Goal: Information Seeking & Learning: Learn about a topic

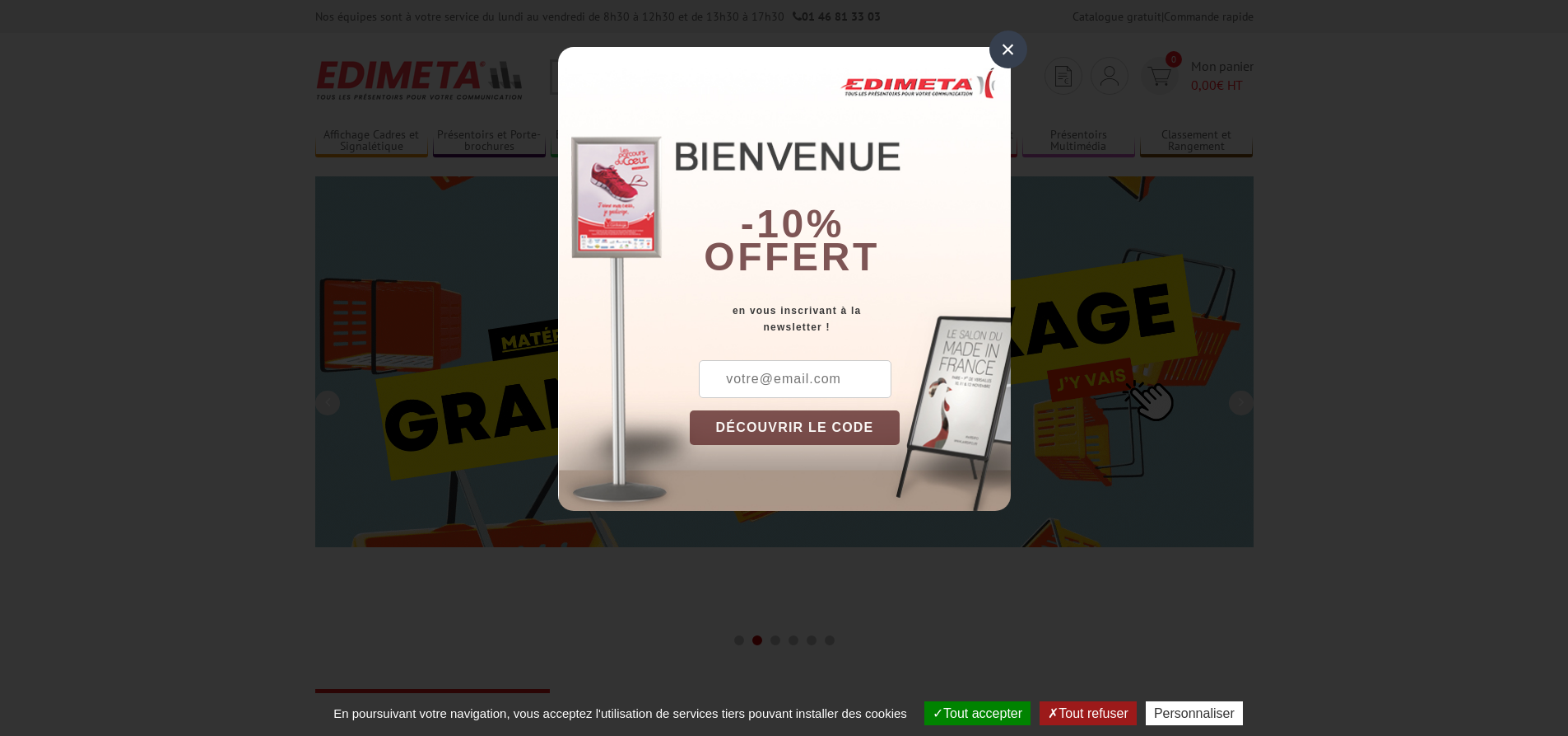
click at [999, 51] on div "×" at bounding box center [1008, 49] width 38 height 38
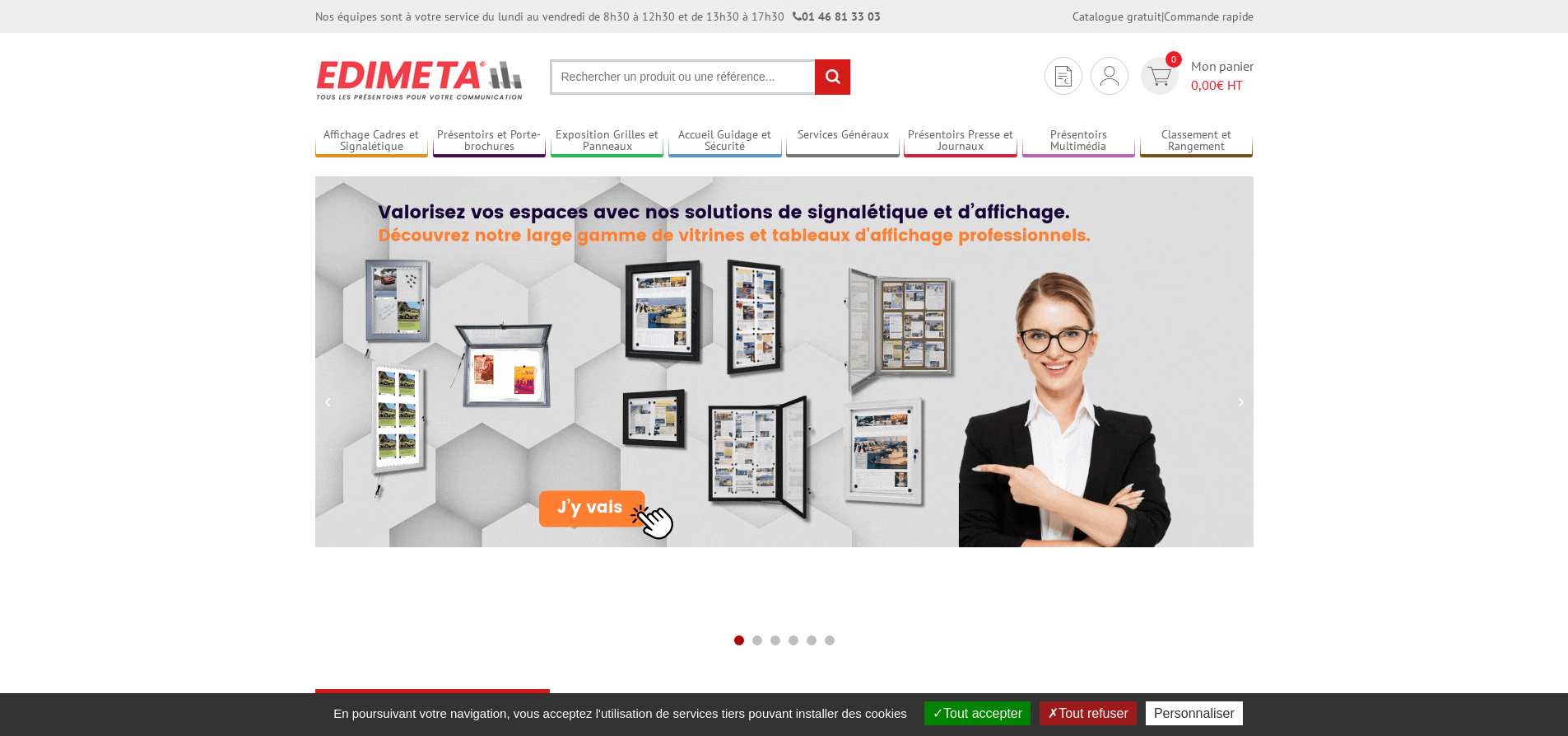
click at [603, 74] on input "text" at bounding box center [700, 77] width 301 height 35
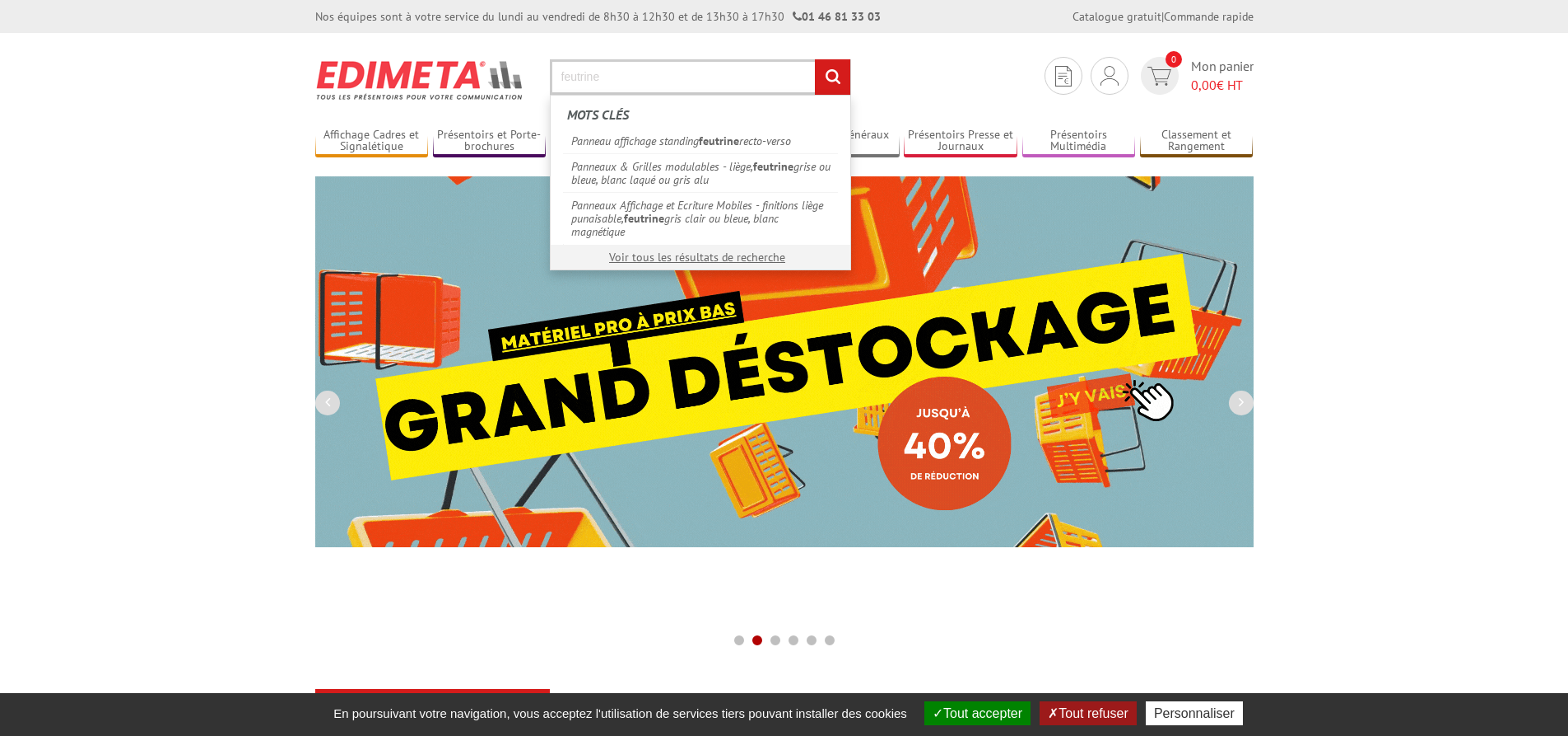
type input "feutrine"
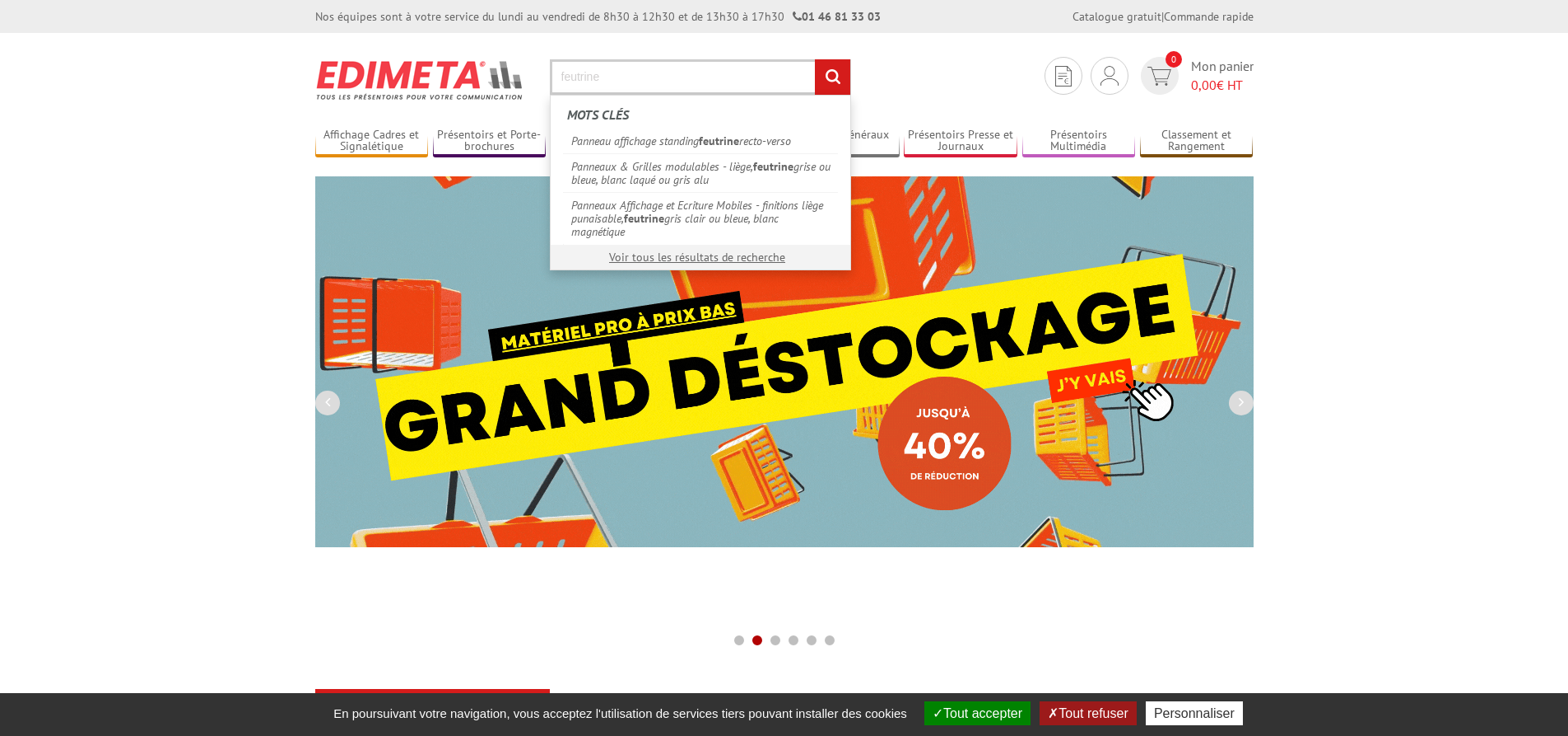
click at [815, 59] on input "rechercher" at bounding box center [832, 77] width 35 height 35
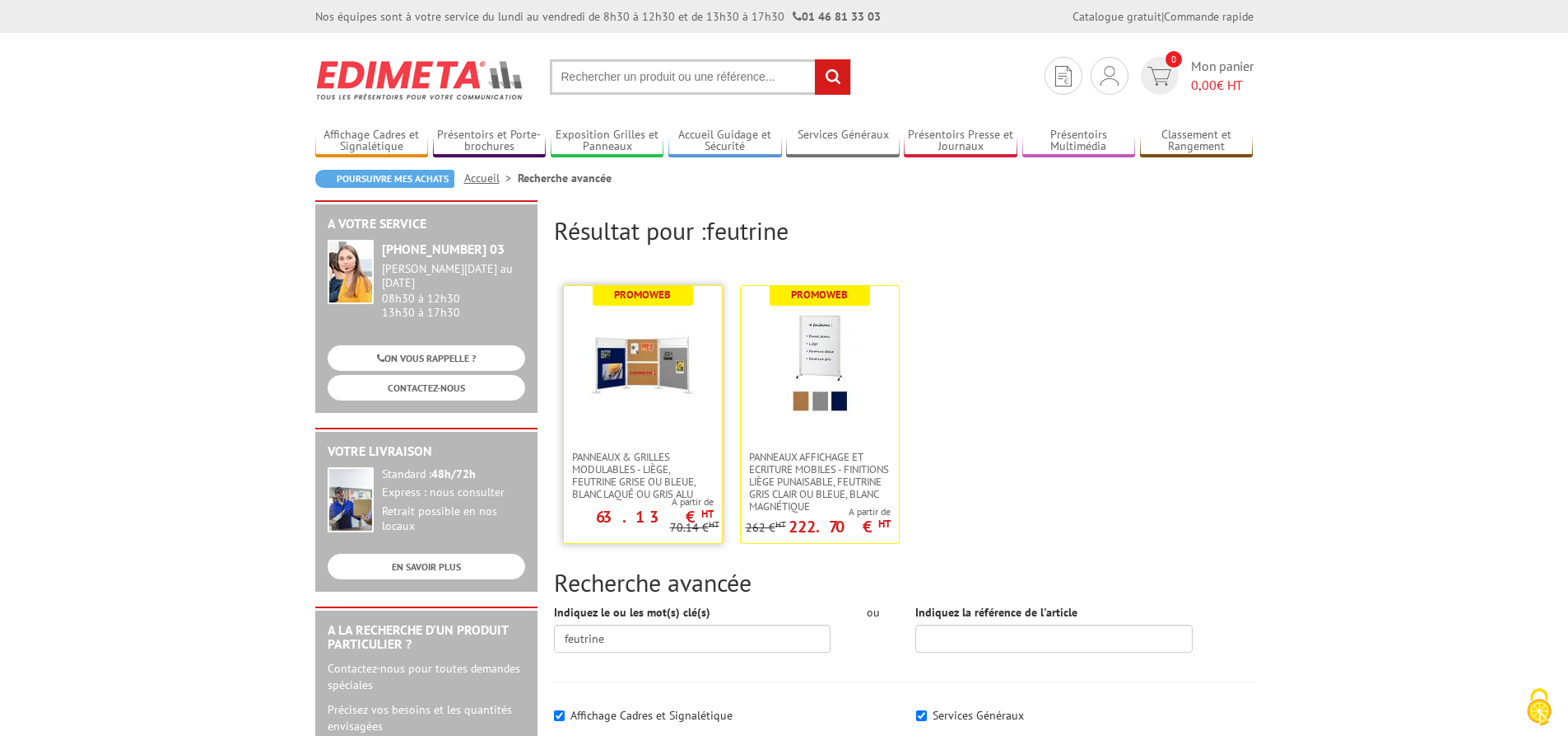
click at [649, 417] on img at bounding box center [643, 364] width 107 height 108
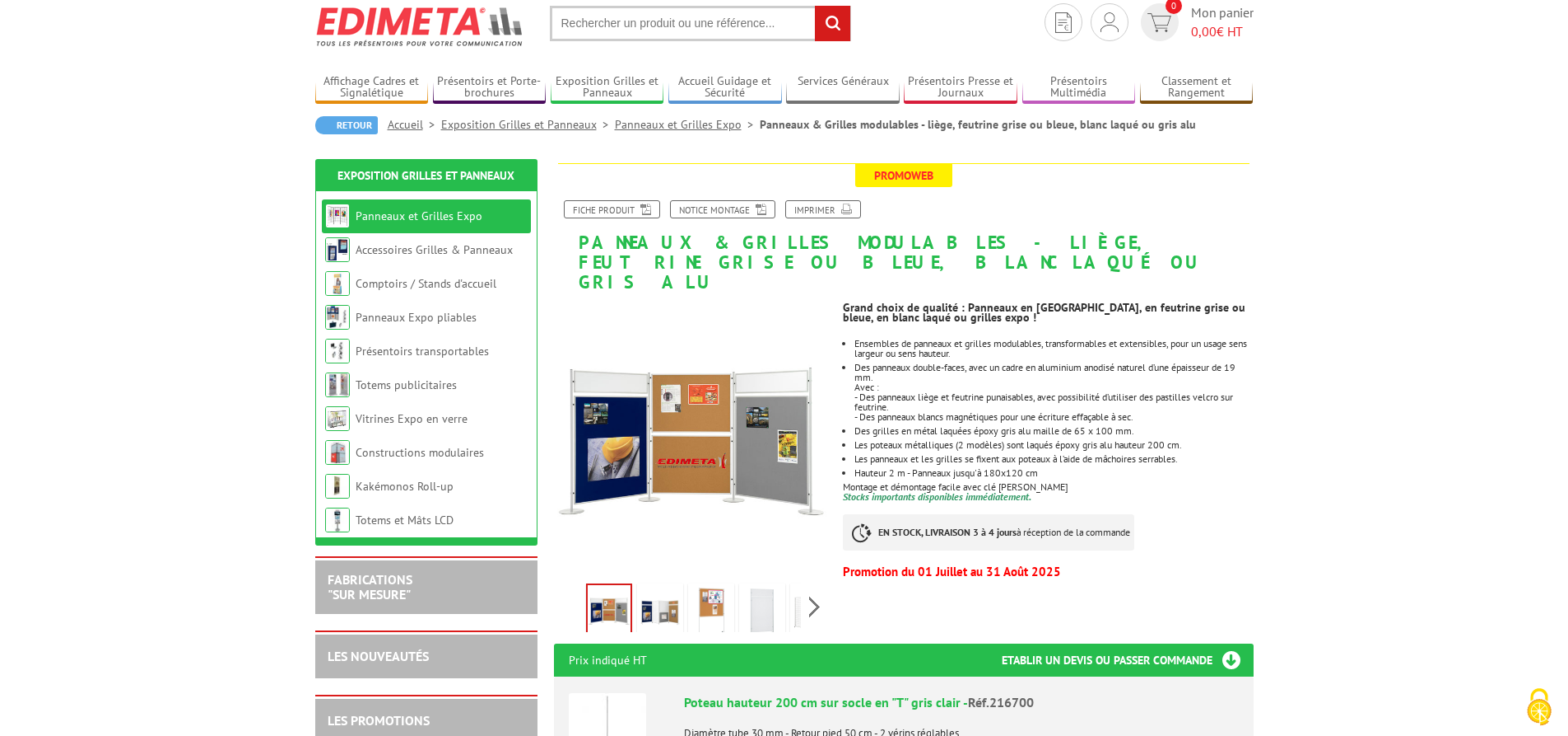
scroll to position [82, 0]
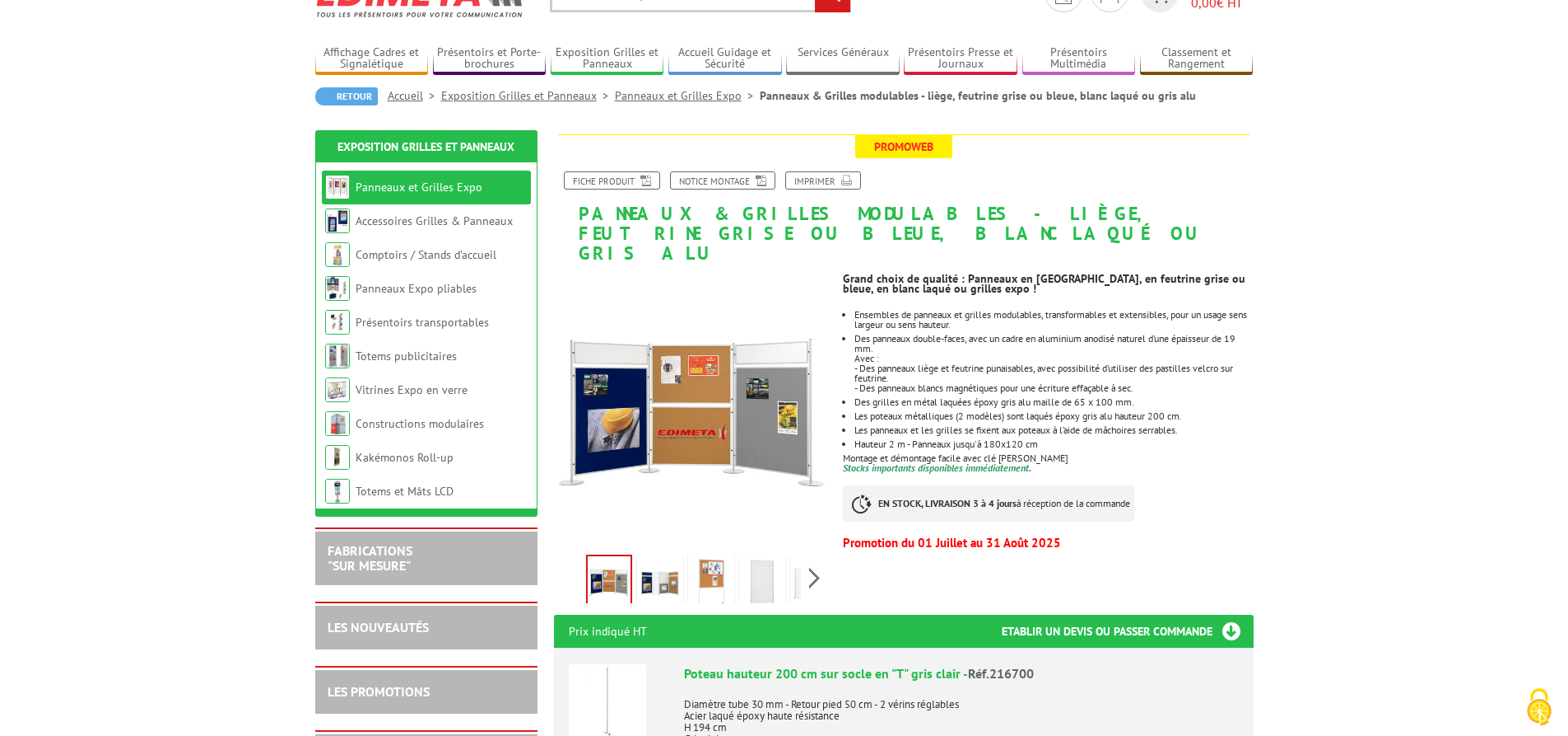
click at [647, 565] on img at bounding box center [660, 584] width 40 height 51
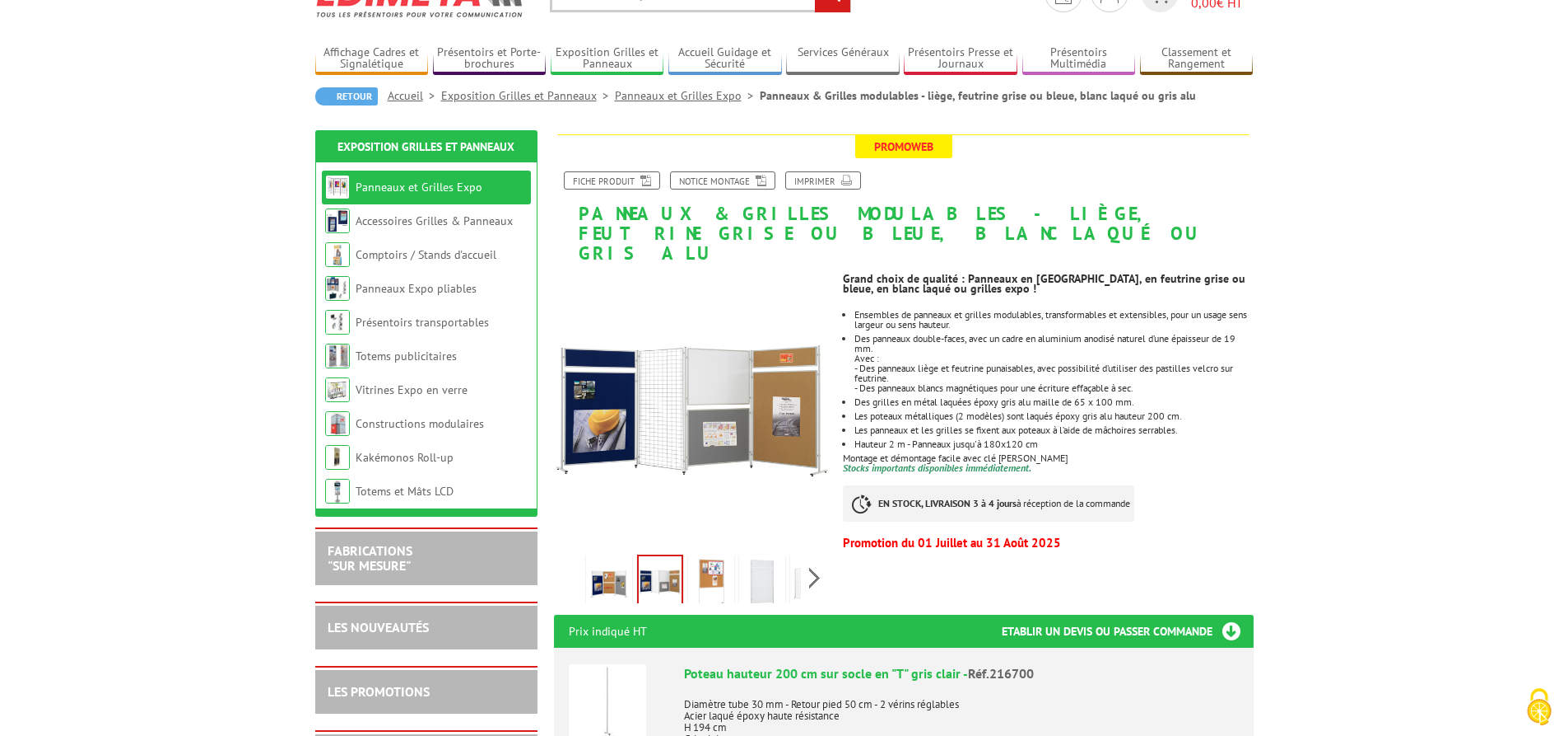
click at [706, 562] on img at bounding box center [711, 584] width 40 height 51
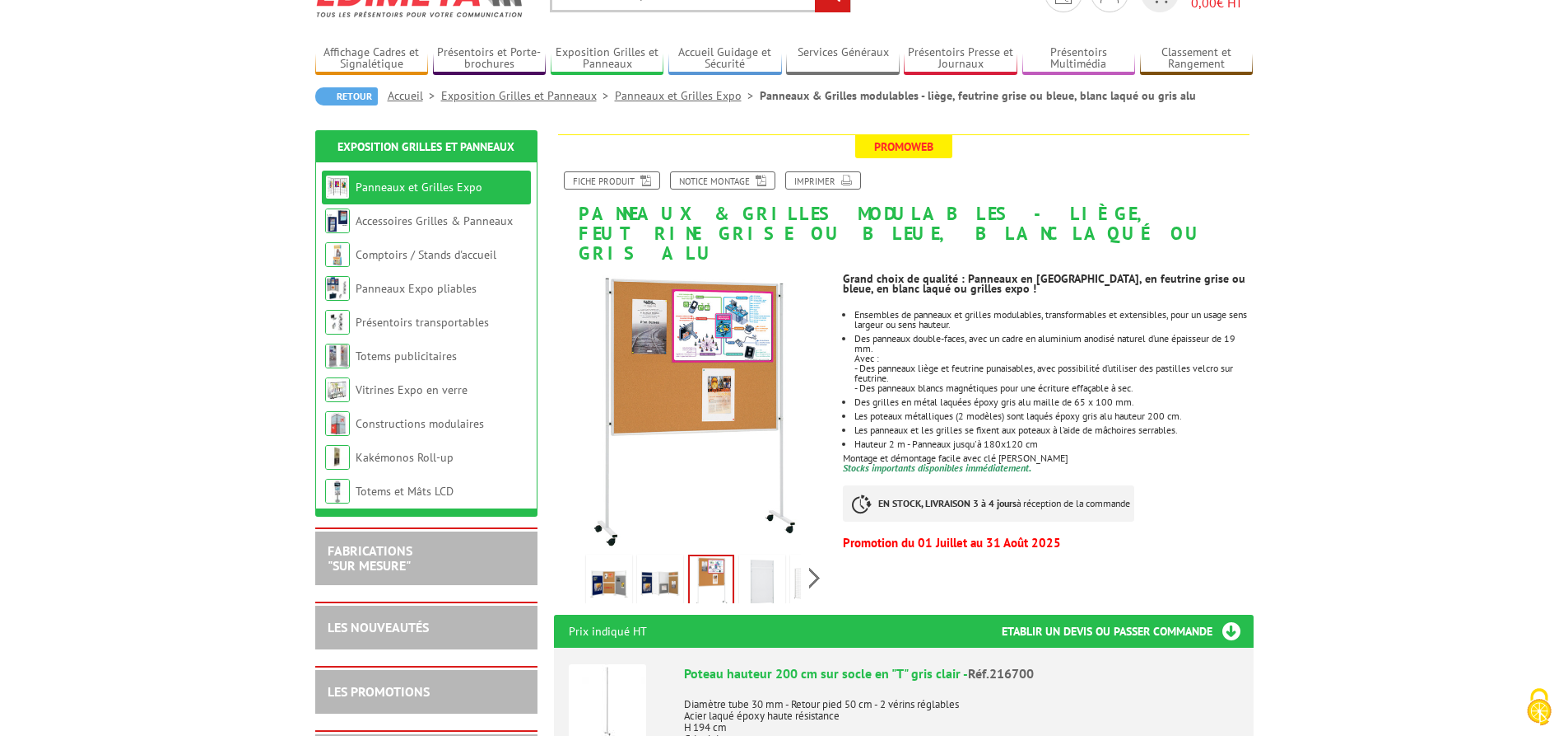
click at [752, 561] on img at bounding box center [762, 584] width 40 height 51
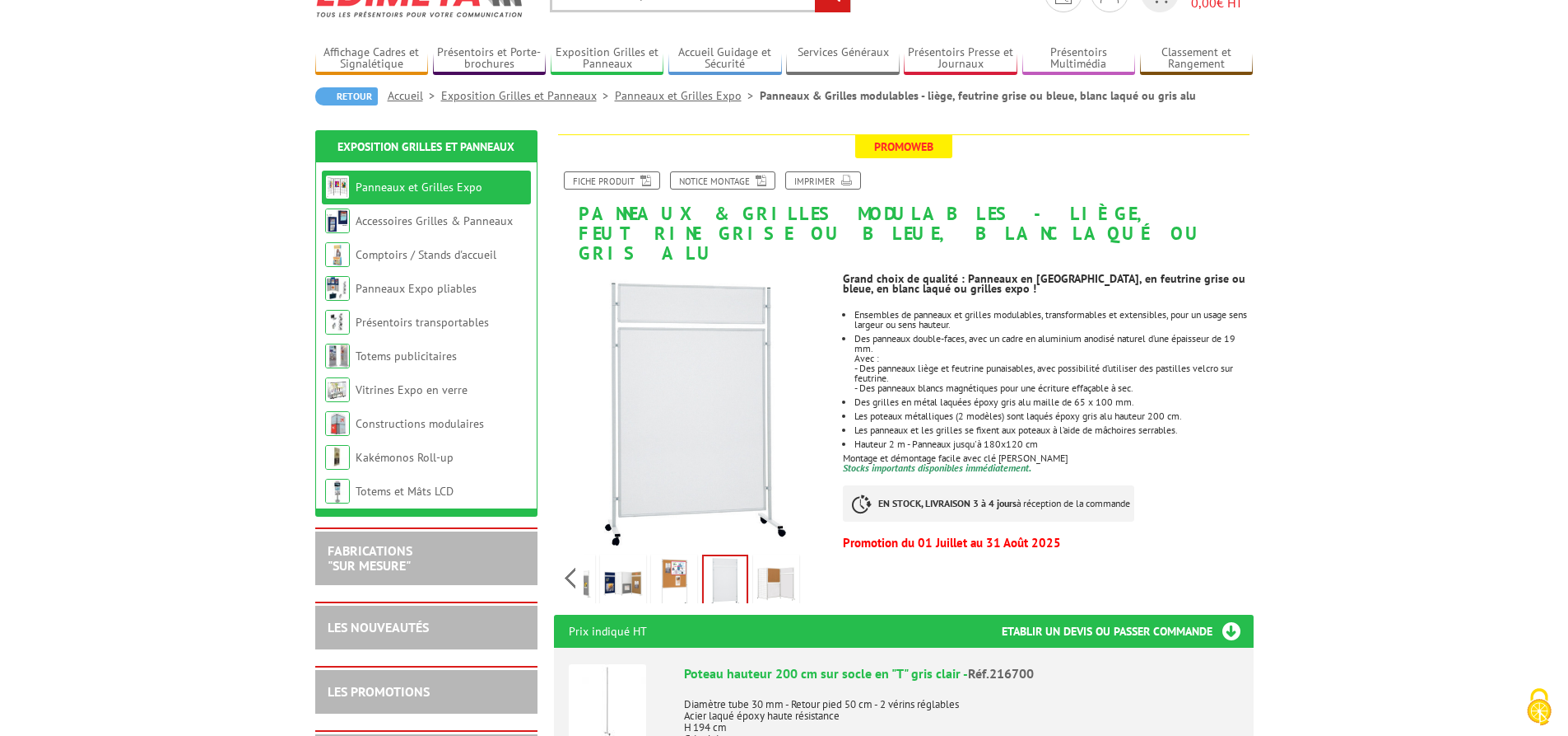
click at [812, 555] on div "Previous Next" at bounding box center [692, 576] width 277 height 57
click at [777, 565] on img at bounding box center [776, 584] width 40 height 51
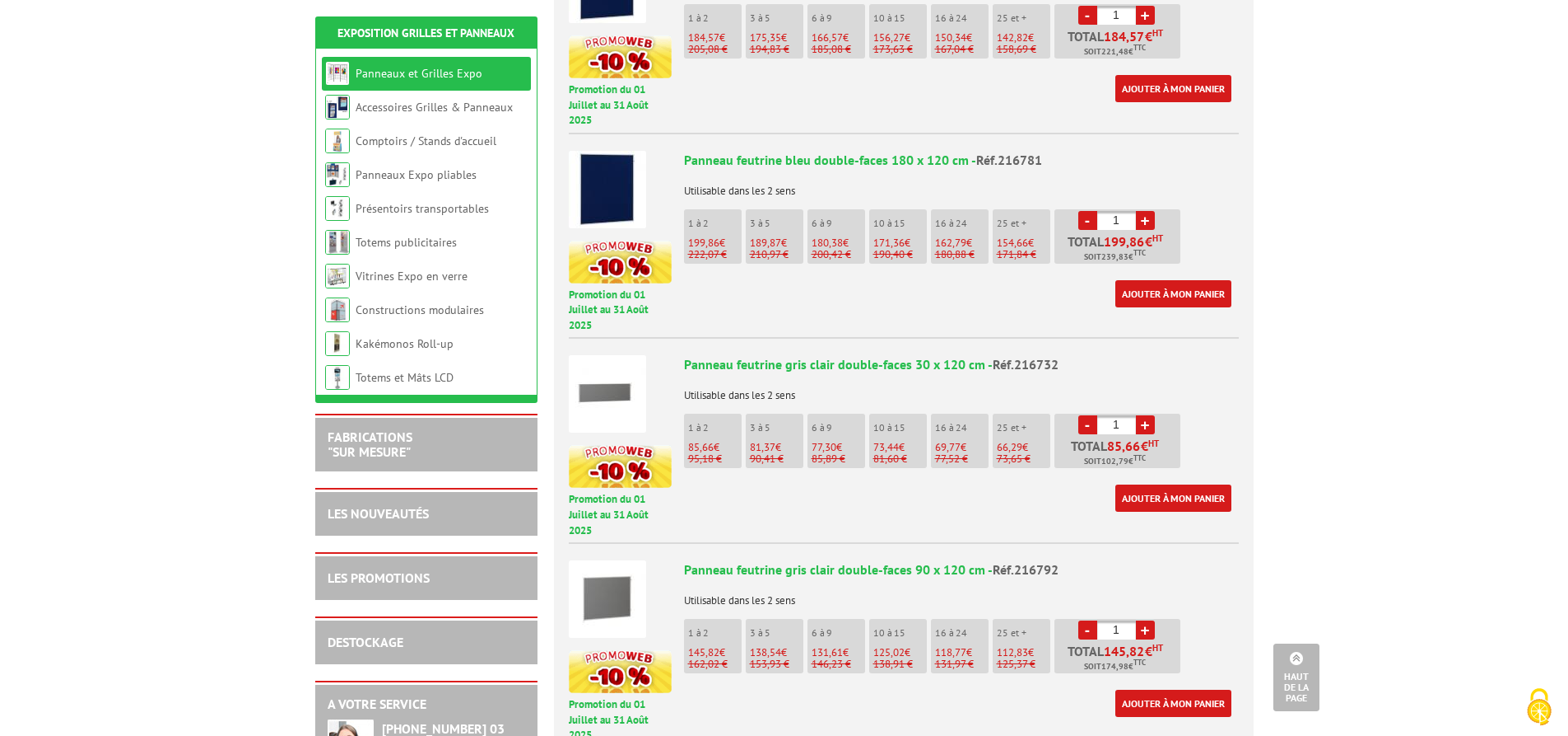
scroll to position [2389, 0]
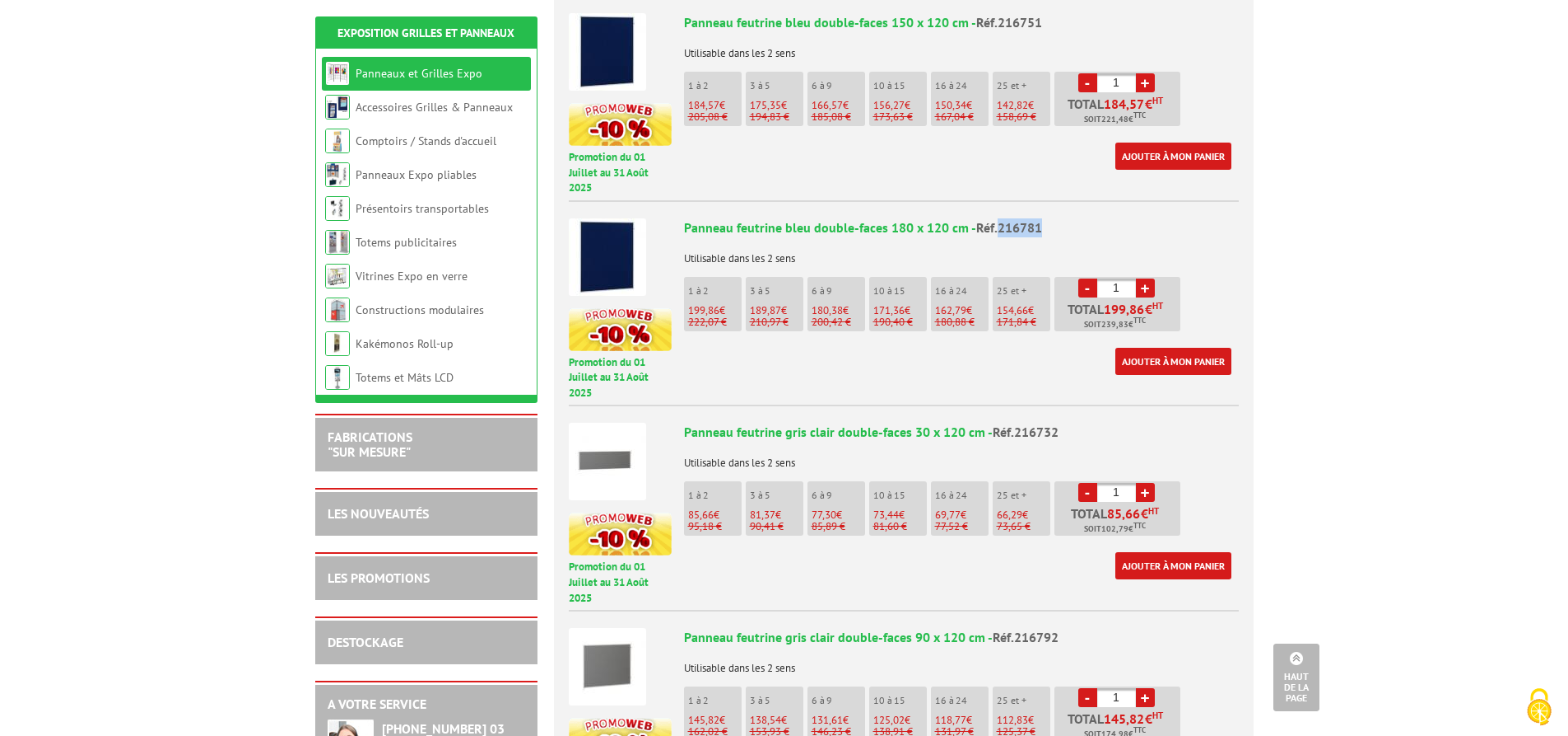
drag, startPoint x: 998, startPoint y: 208, endPoint x: 1086, endPoint y: 205, distance: 88.1
click at [1086, 219] on div "Panneau feutrine bleu double-faces 180 x 120 cm - Réf.216781" at bounding box center [962, 227] width 555 height 19
copy span "216781"
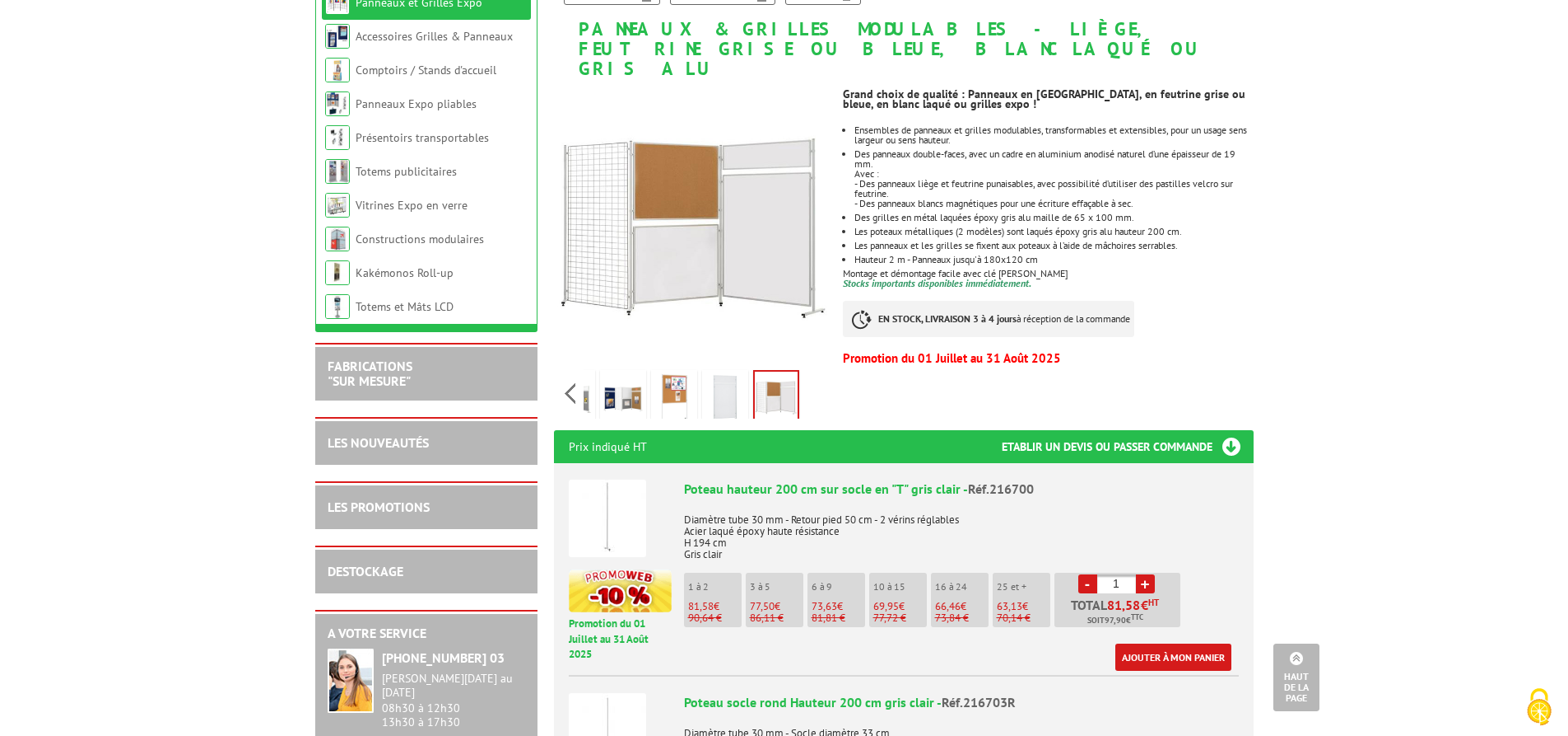
scroll to position [0, 0]
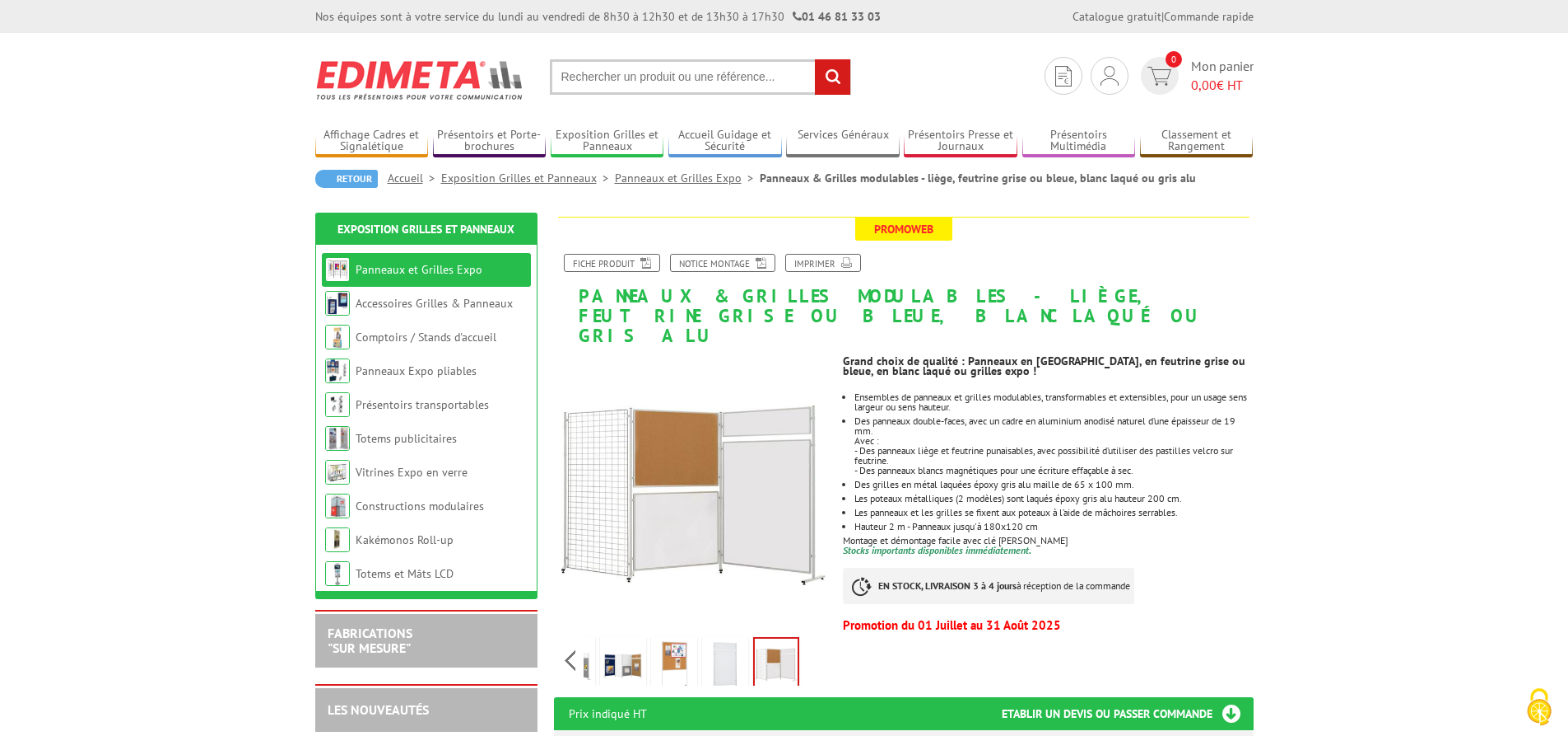
click at [669, 78] on input "text" at bounding box center [700, 77] width 301 height 35
paste input "216781"
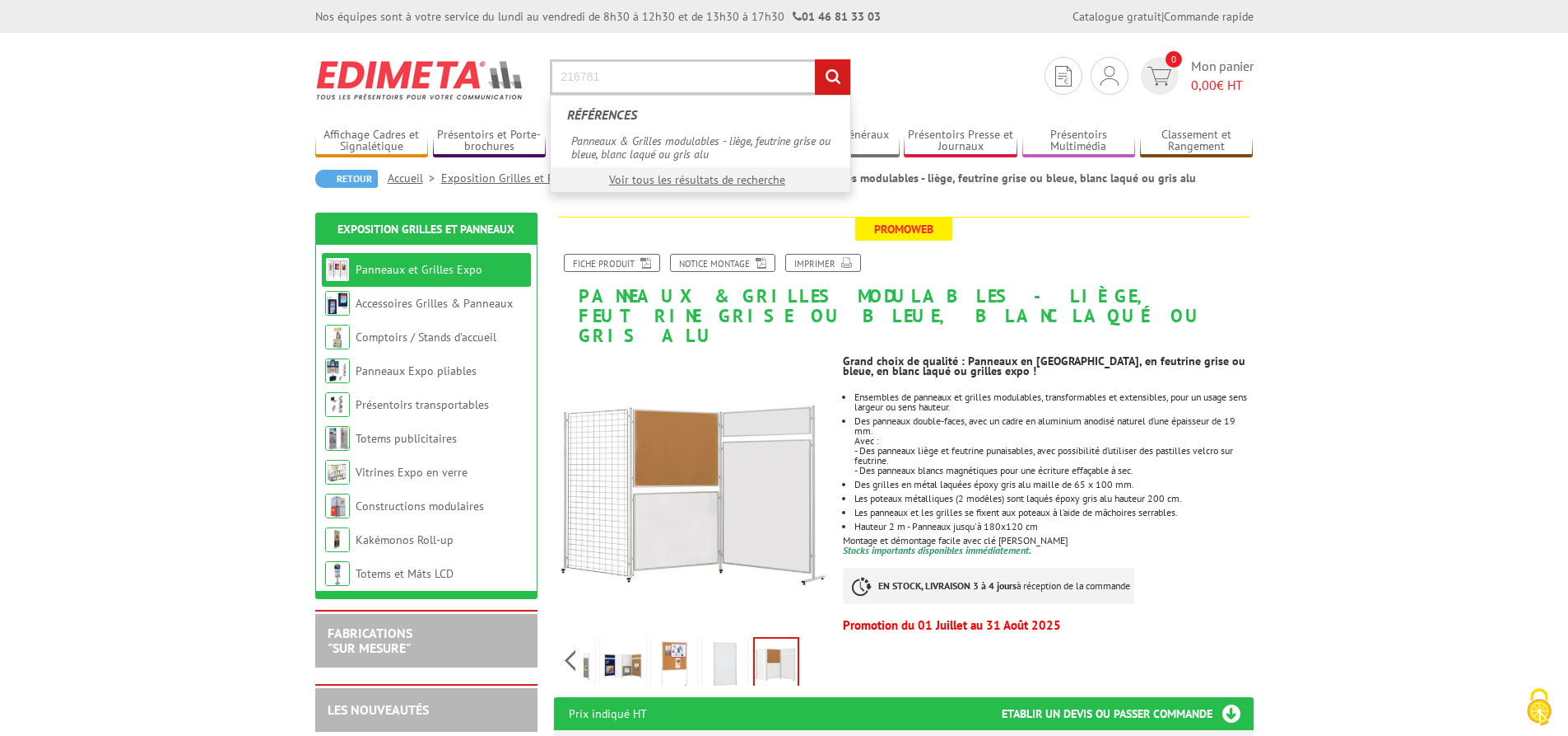
type input "216781"
click at [815, 59] on input "rechercher" at bounding box center [832, 77] width 35 height 35
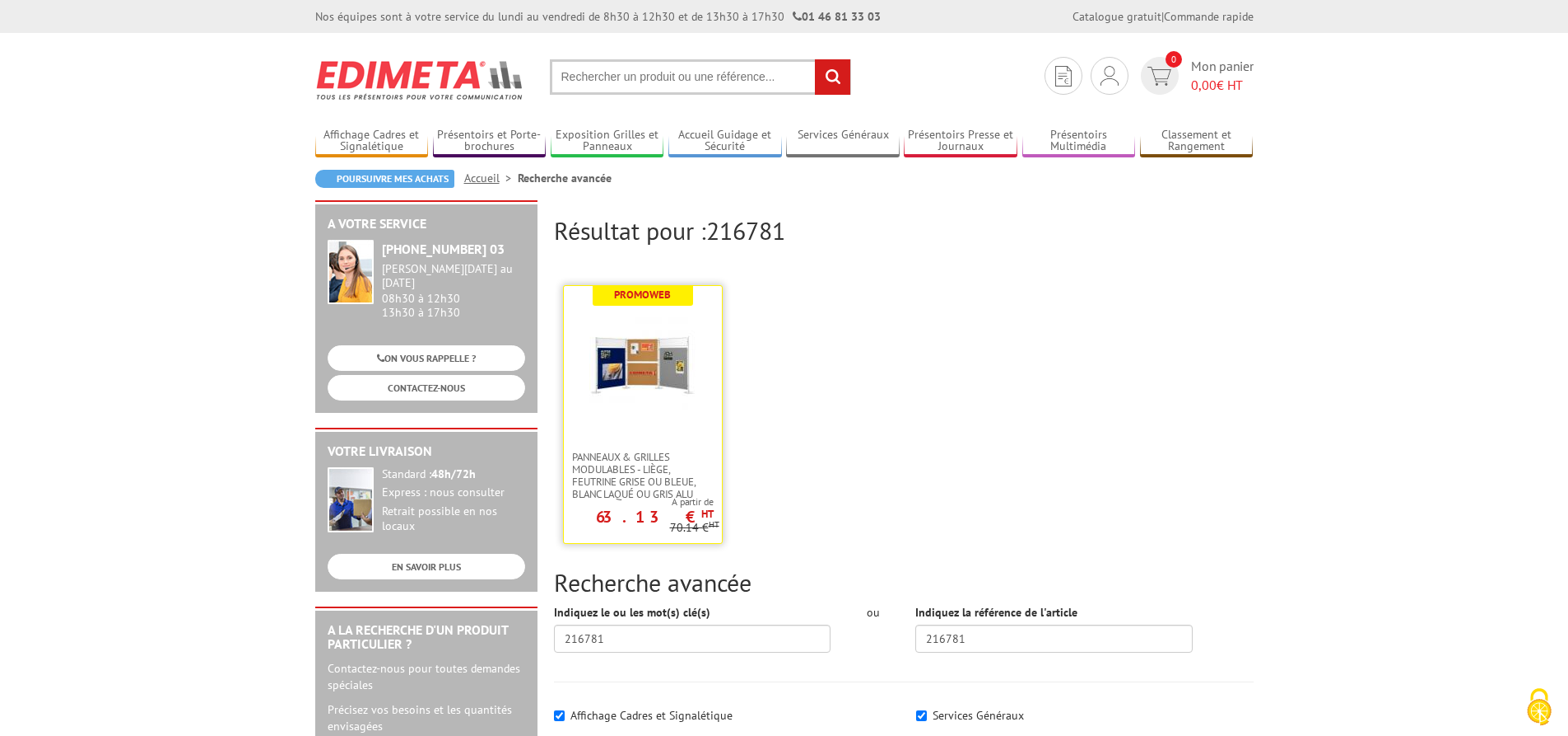
click at [674, 366] on img at bounding box center [643, 364] width 107 height 108
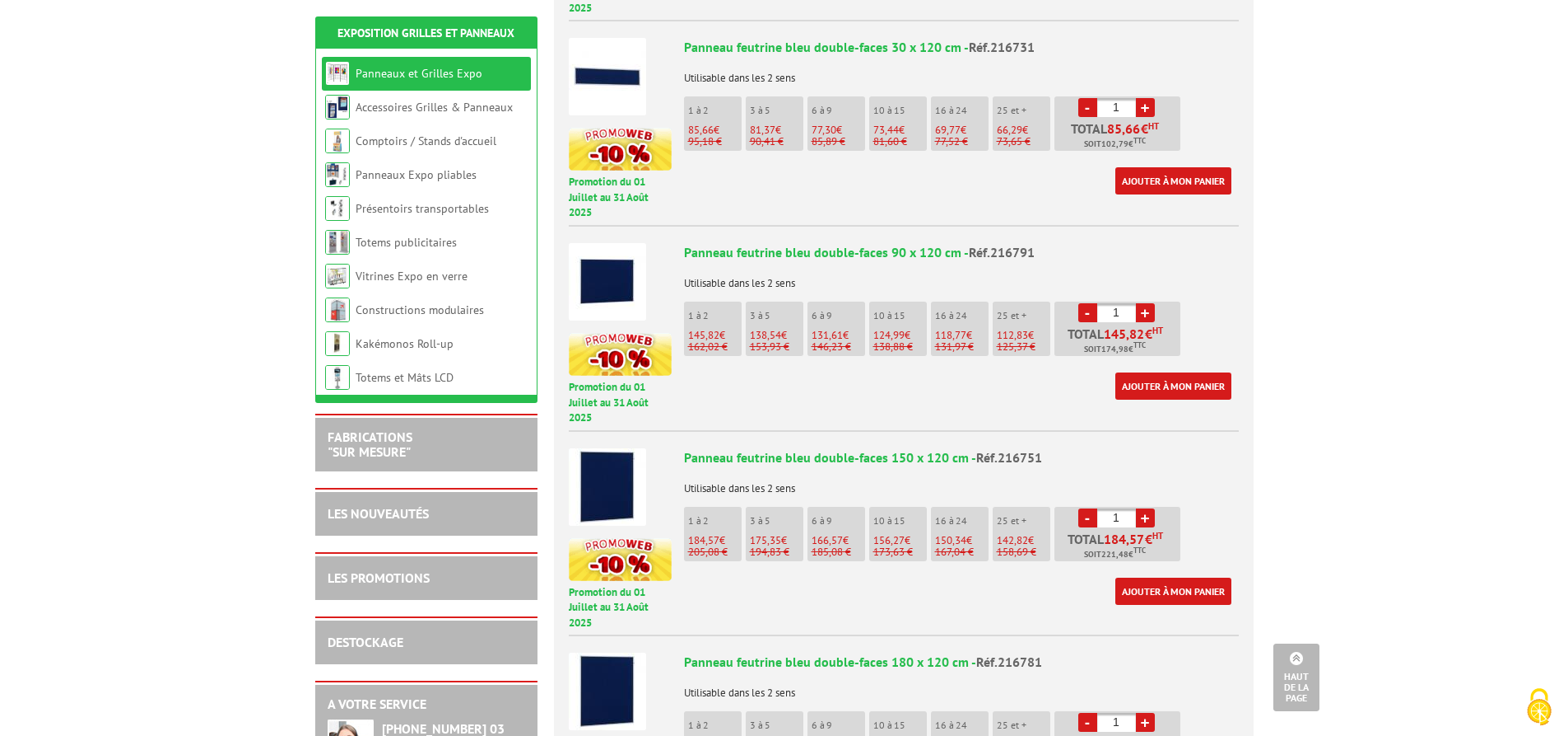
scroll to position [1977, 0]
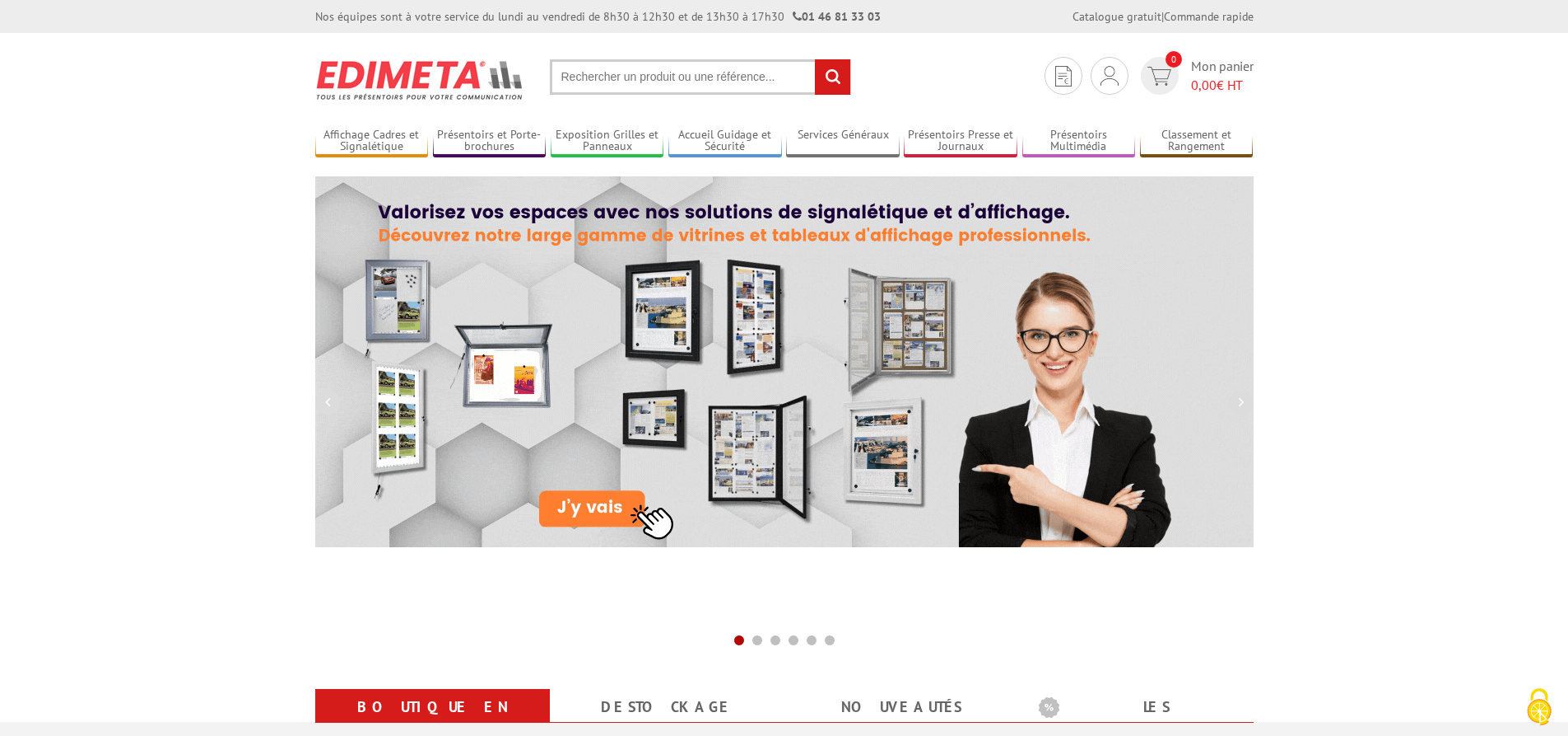
click at [674, 78] on input "text" at bounding box center [700, 77] width 301 height 35
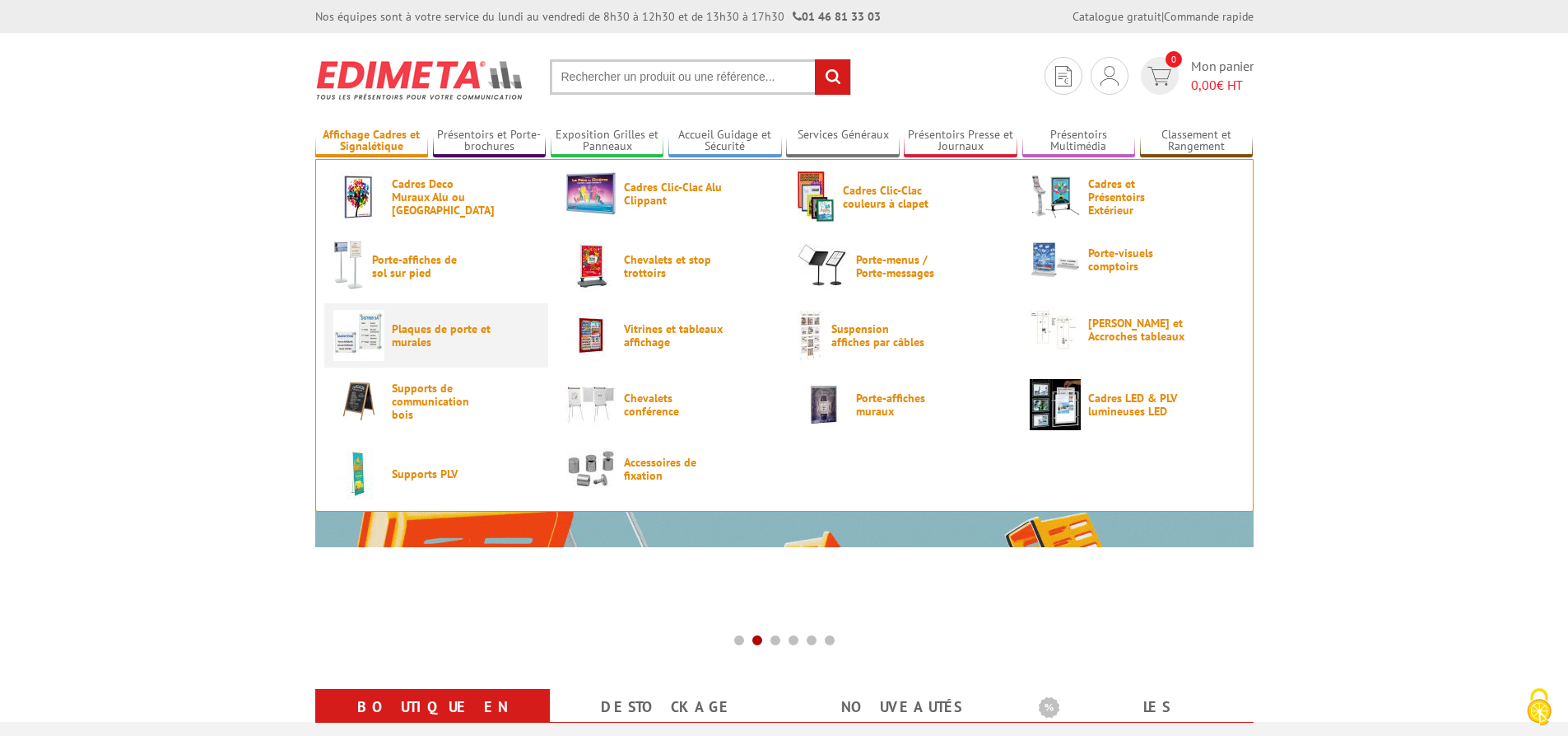
click at [413, 337] on span "Plaques de porte et murales" at bounding box center [441, 335] width 99 height 26
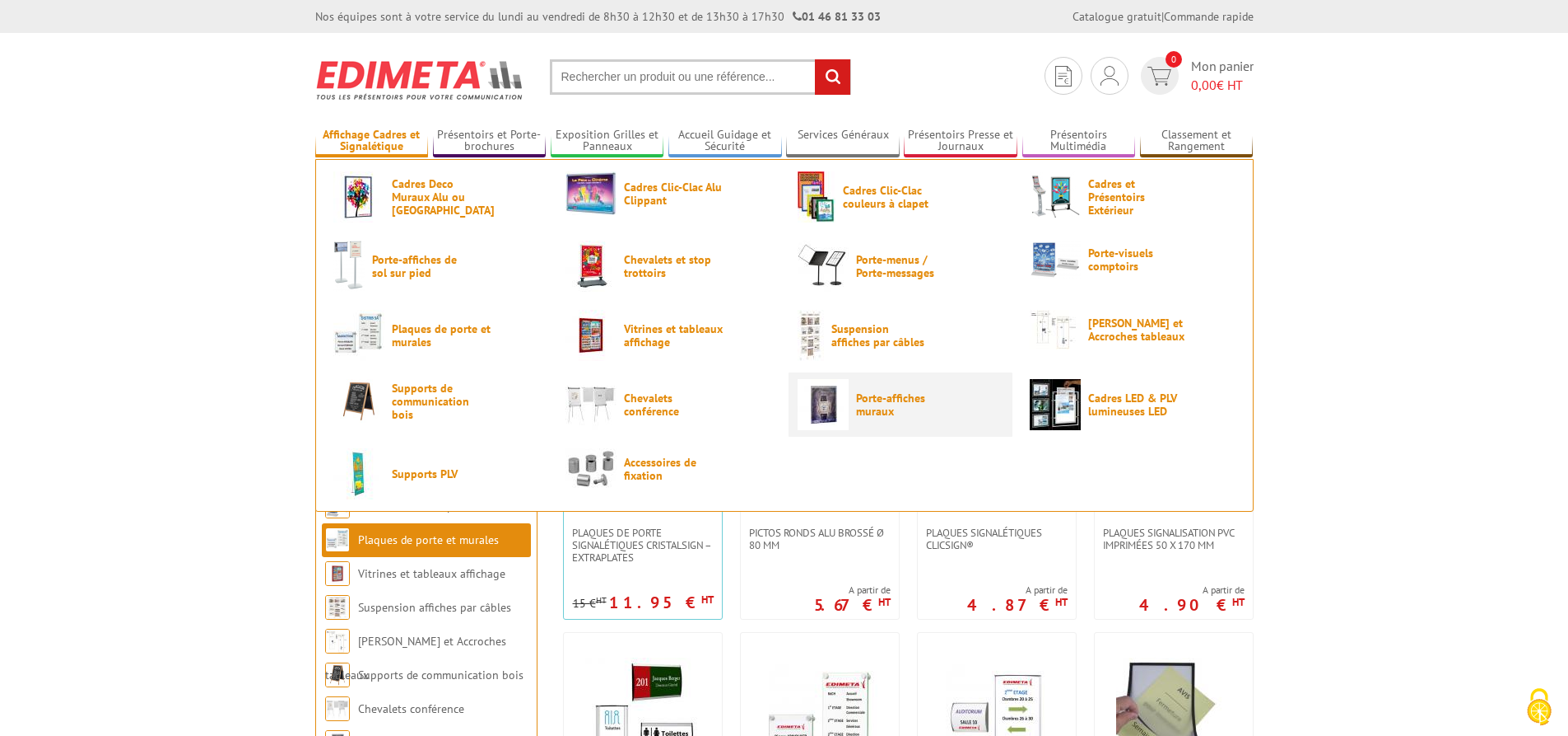
click at [850, 397] on link "Porte-affiches muraux" at bounding box center [901, 405] width 206 height 51
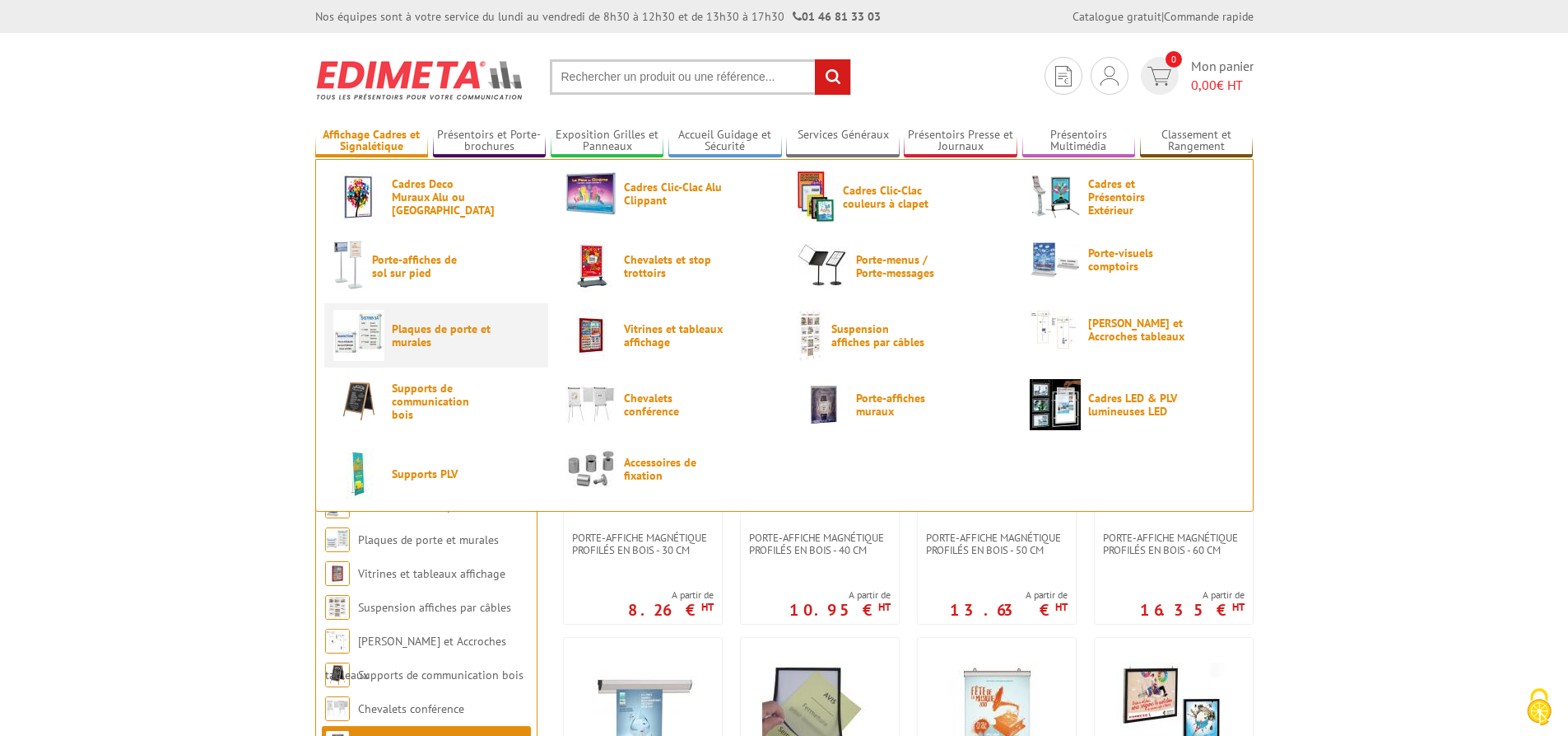
click at [425, 335] on span "Plaques de porte et murales" at bounding box center [441, 335] width 99 height 26
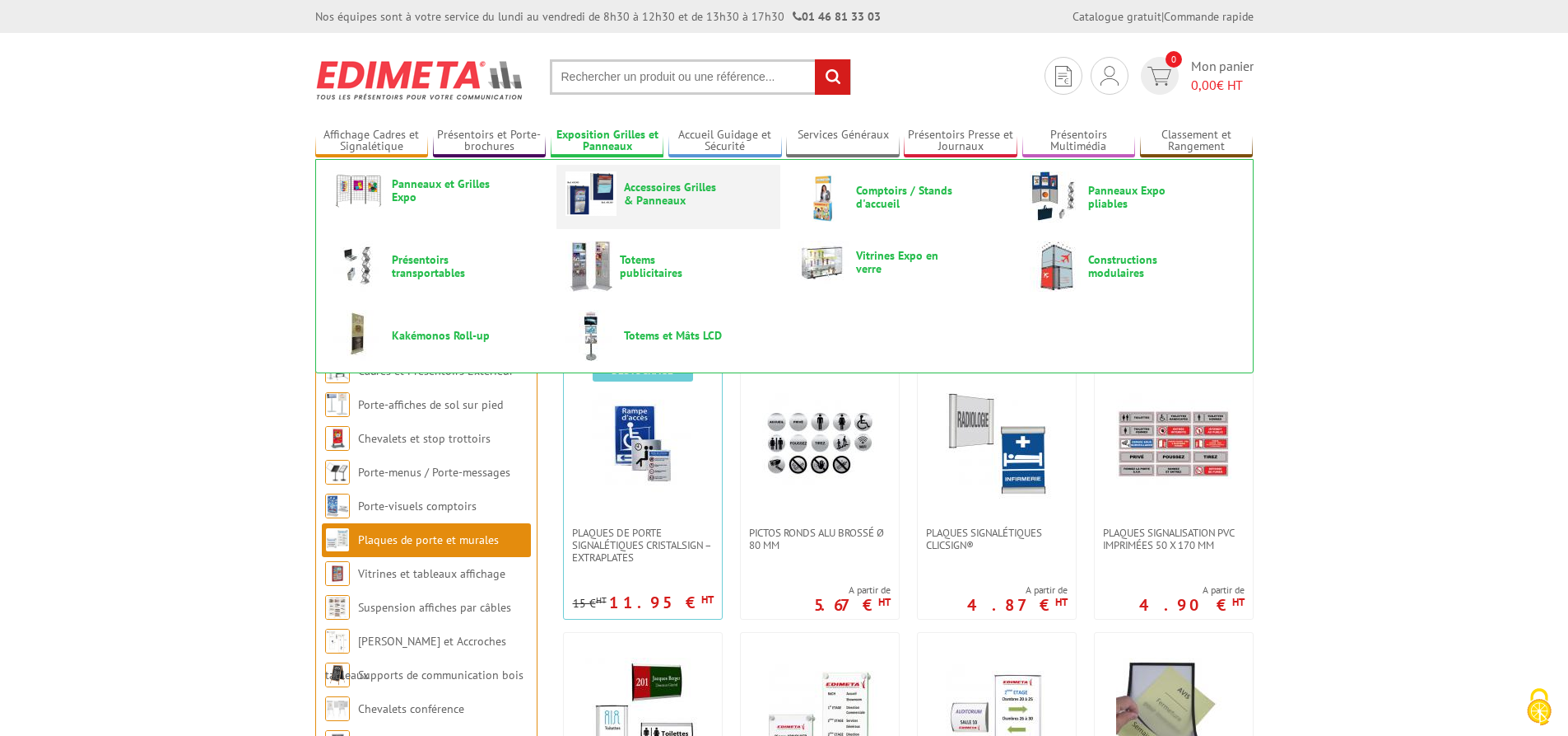
click at [677, 197] on span "Accessoires Grilles & Panneaux" at bounding box center [673, 194] width 99 height 26
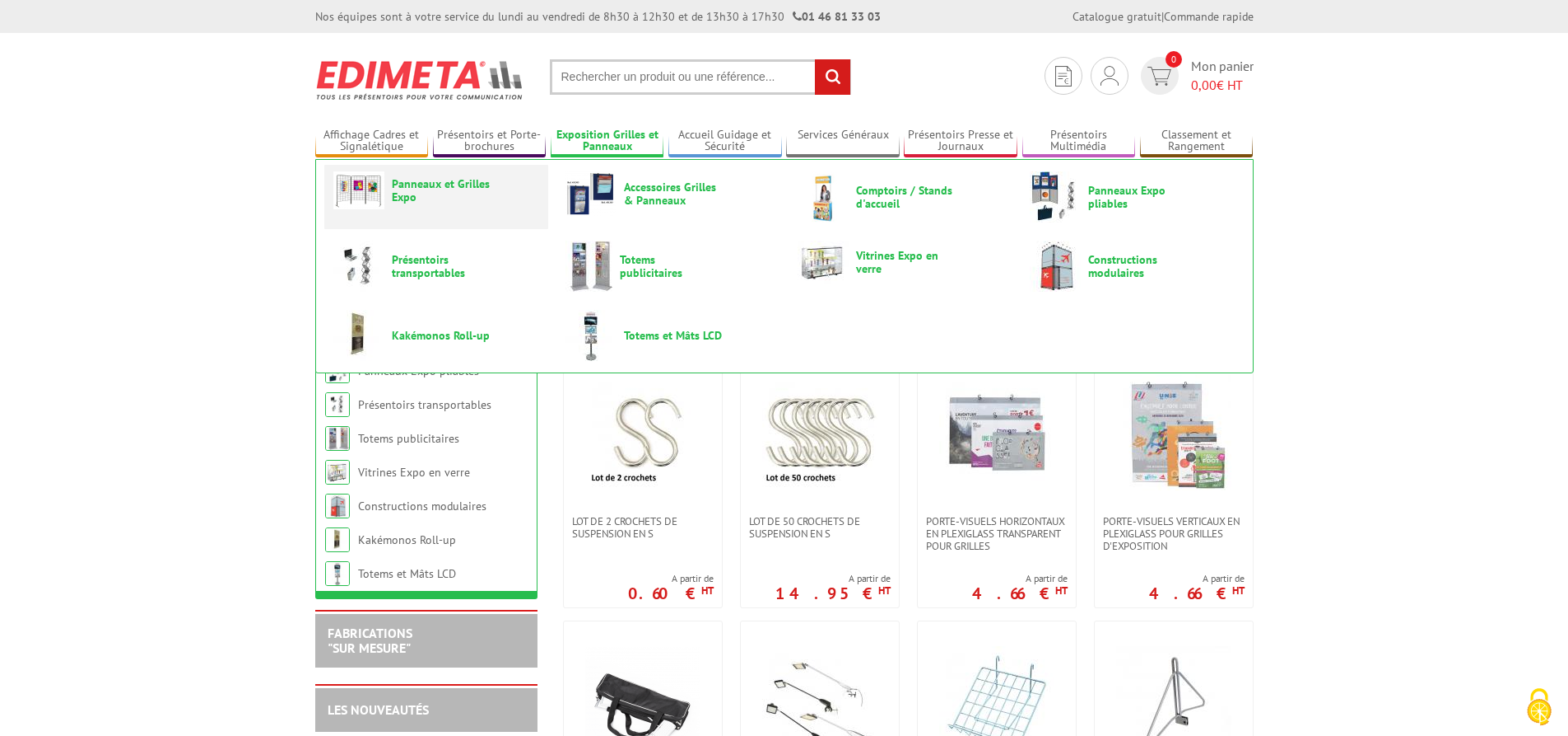
click at [446, 189] on span "Panneaux et Grilles Expo" at bounding box center [441, 190] width 99 height 26
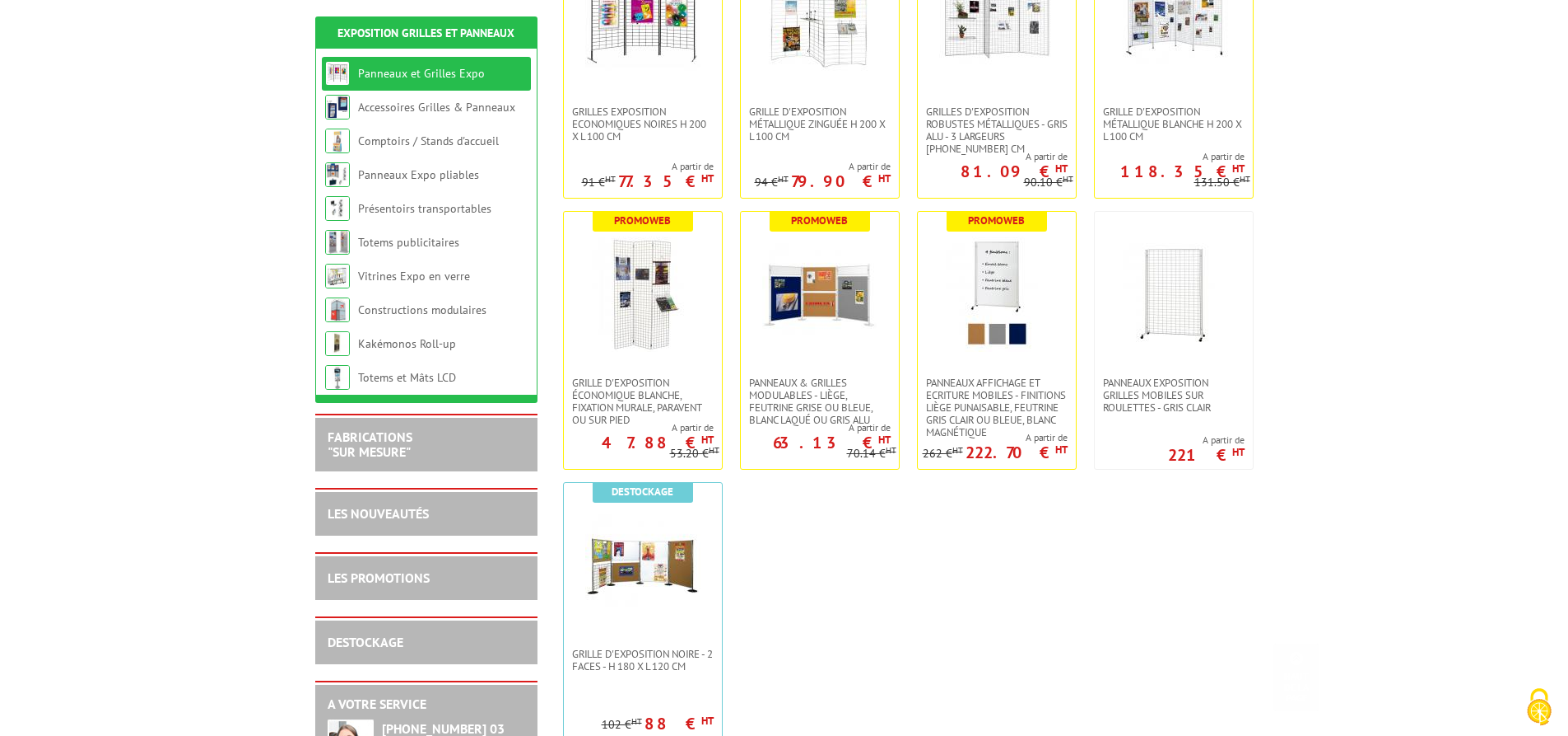
scroll to position [412, 0]
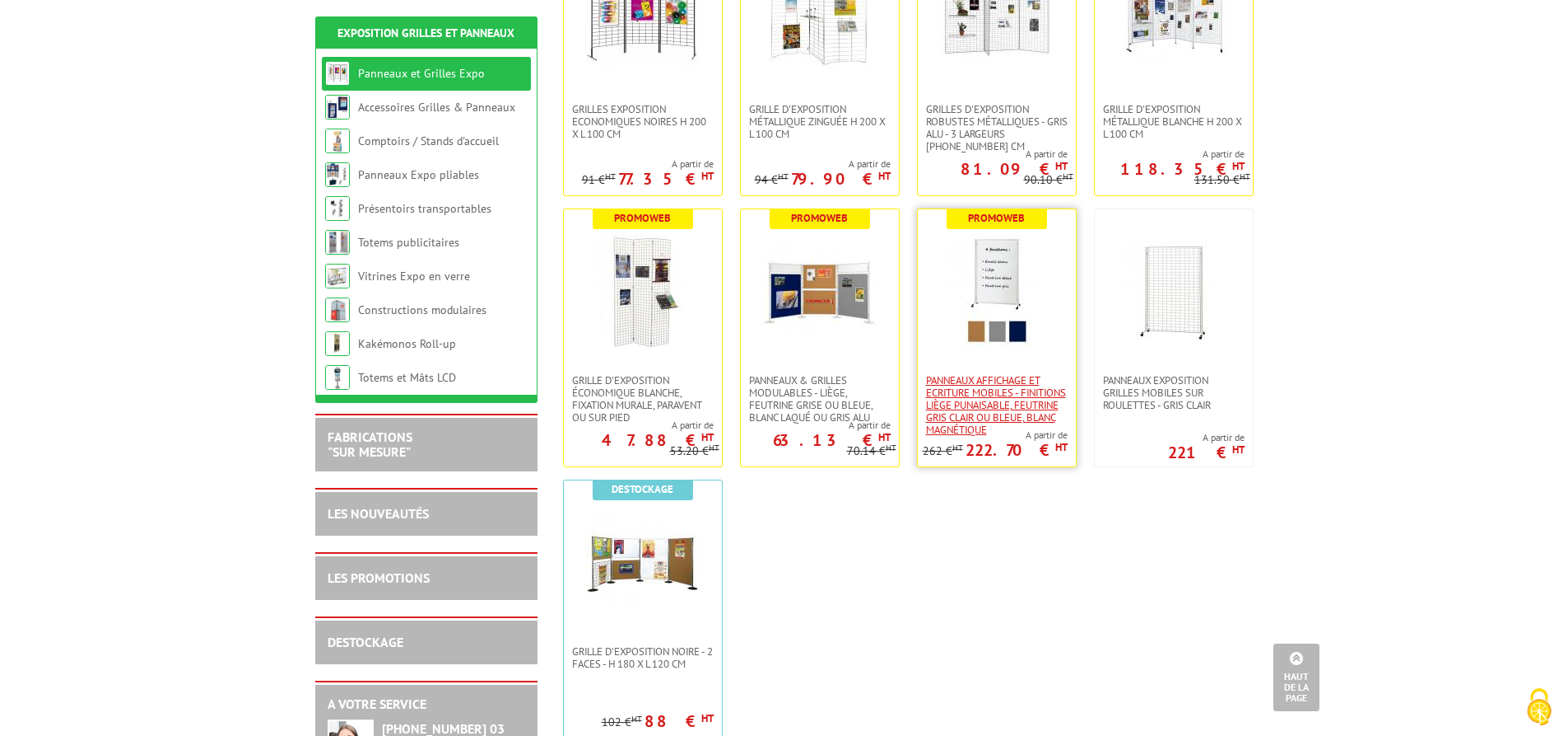
click at [984, 413] on span "Panneaux Affichage et Ecriture Mobiles - finitions liège punaisable, feutrine g…" at bounding box center [996, 405] width 142 height 62
